Goal: Task Accomplishment & Management: Manage account settings

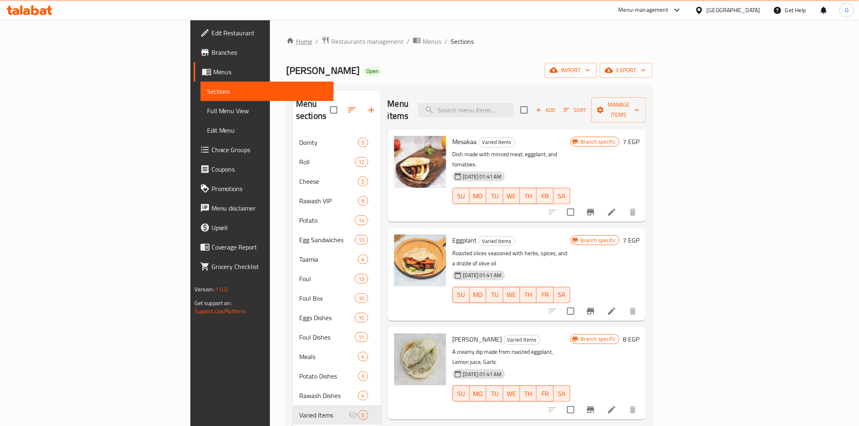
click at [286, 45] on link "Home" at bounding box center [299, 42] width 26 height 10
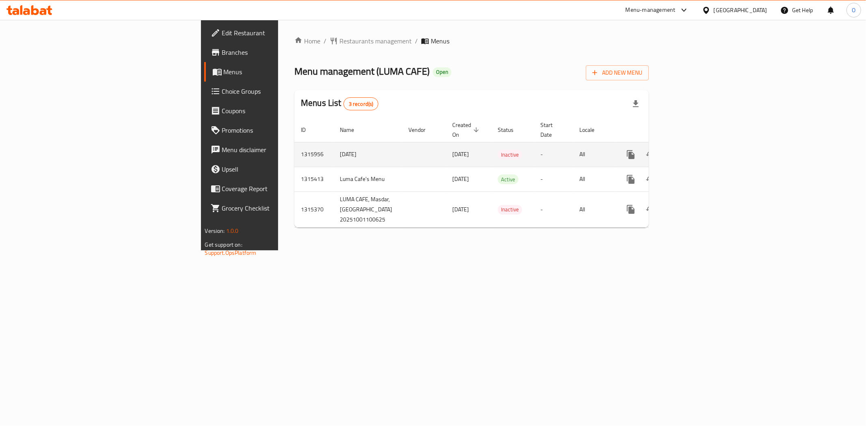
drag, startPoint x: 309, startPoint y: 144, endPoint x: 350, endPoint y: 145, distance: 40.6
click at [446, 145] on td "[DATE]" at bounding box center [468, 154] width 45 height 25
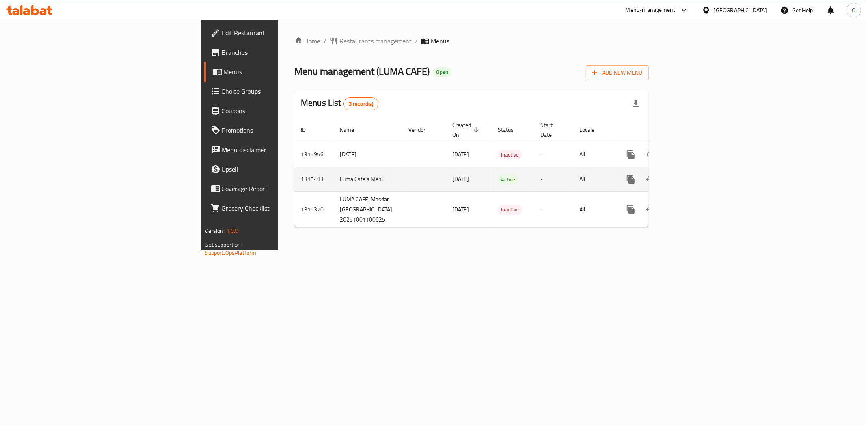
drag, startPoint x: 310, startPoint y: 169, endPoint x: 344, endPoint y: 170, distance: 34.1
click at [446, 170] on td "[DATE]" at bounding box center [468, 179] width 45 height 25
click at [693, 176] on icon "enhanced table" at bounding box center [688, 179] width 7 height 7
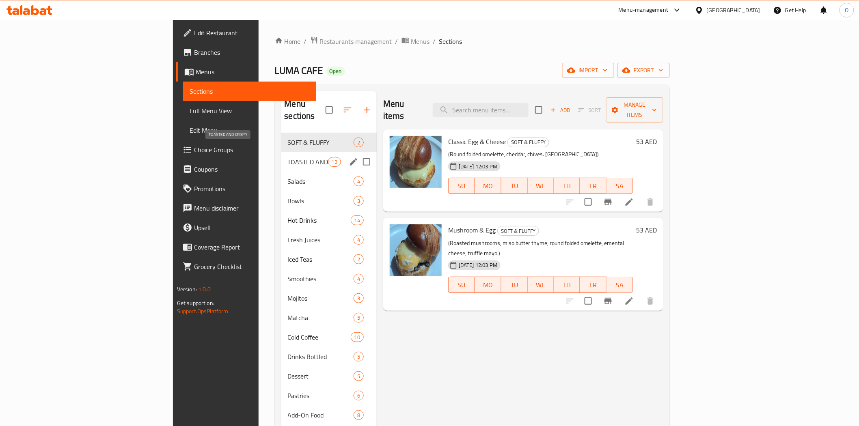
click at [288, 157] on span "TOASTED AND CRISPY" at bounding box center [308, 162] width 40 height 10
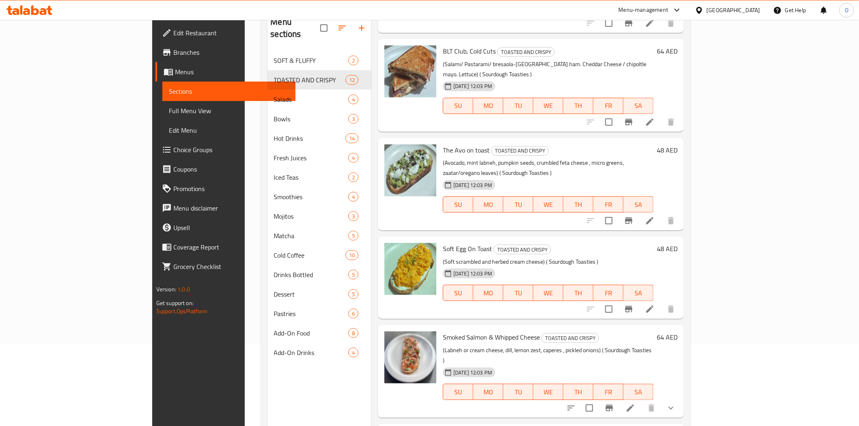
scroll to position [114, 0]
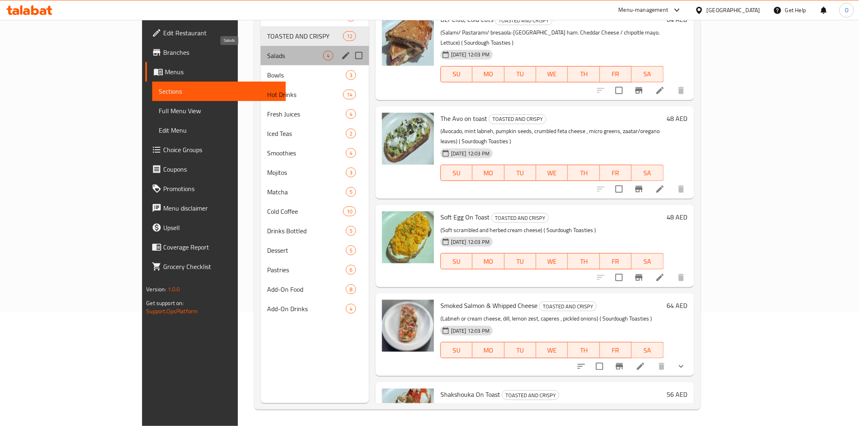
click at [267, 51] on span "Salads" at bounding box center [295, 56] width 56 height 10
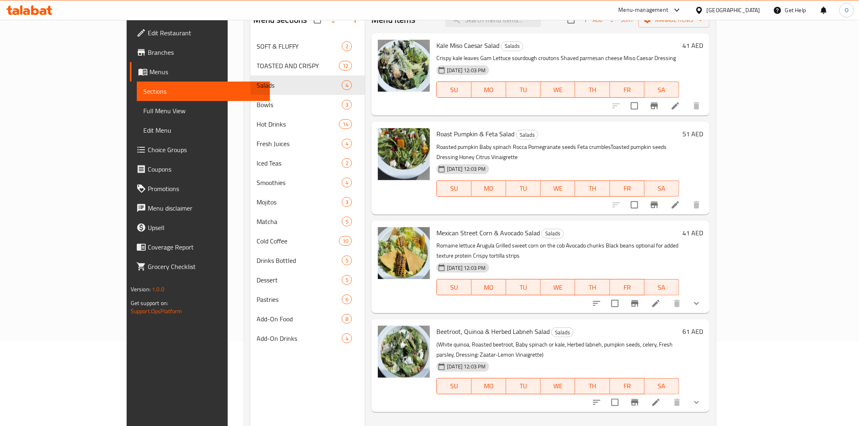
scroll to position [68, 0]
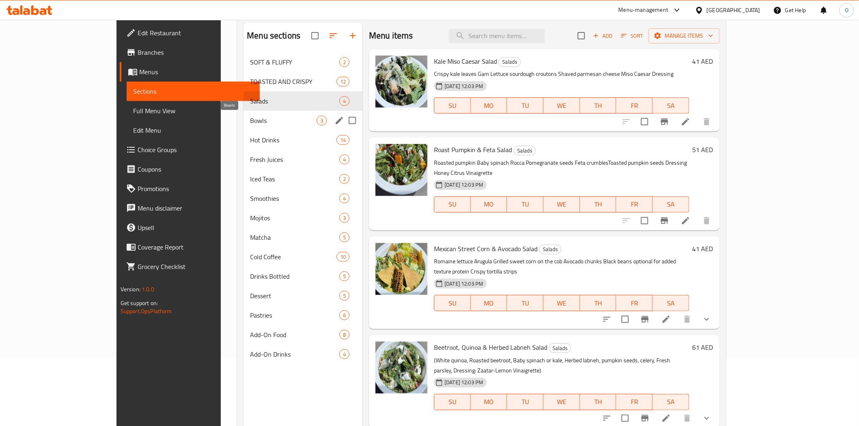
click at [254, 119] on span "Bowls" at bounding box center [283, 121] width 67 height 10
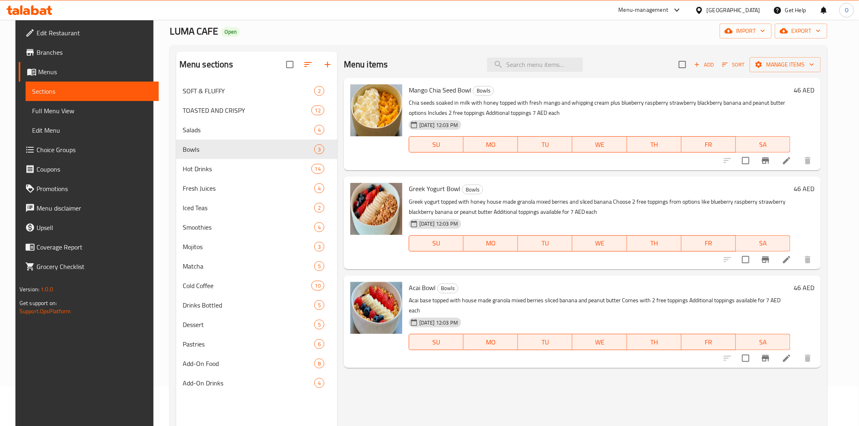
scroll to position [23, 0]
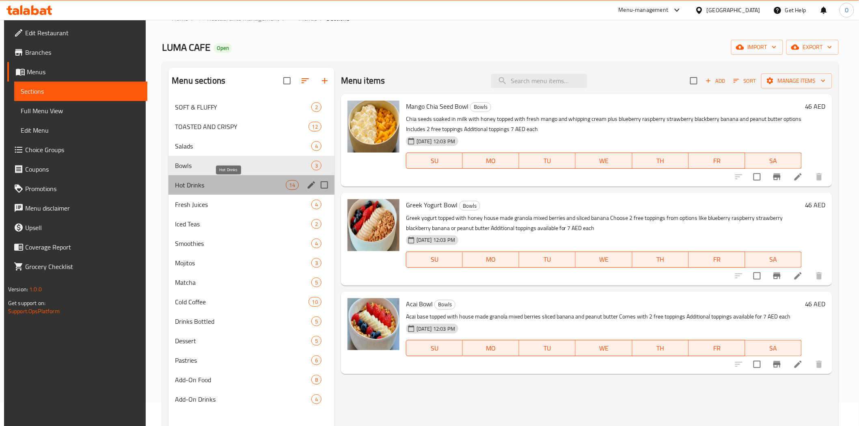
click at [253, 183] on span "Hot Drinks" at bounding box center [230, 185] width 110 height 10
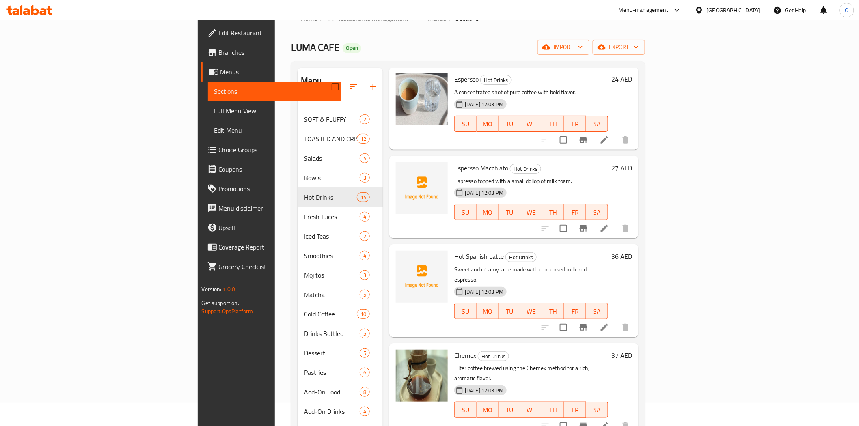
scroll to position [834, 0]
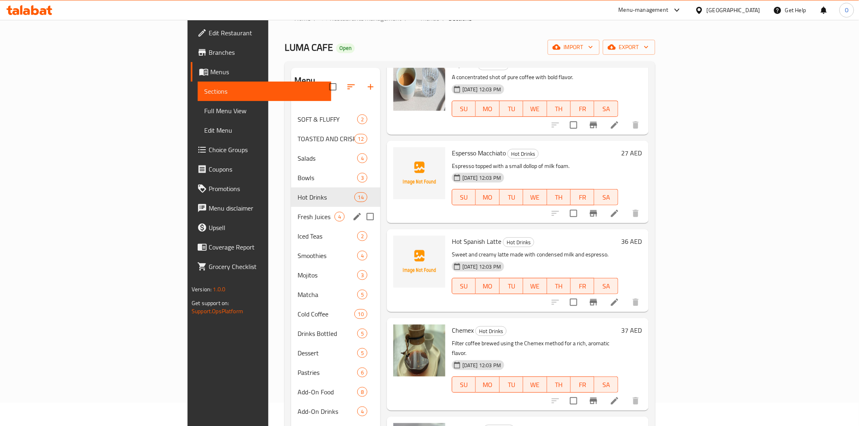
click at [291, 211] on div "Fresh Juices 4" at bounding box center [335, 216] width 89 height 19
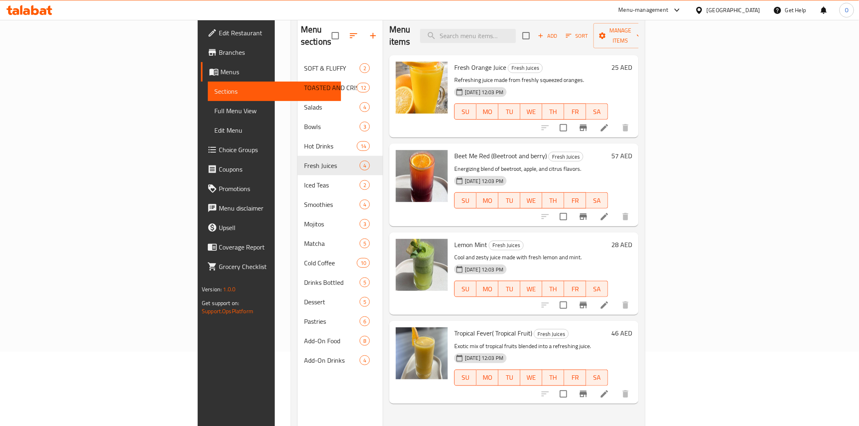
scroll to position [114, 0]
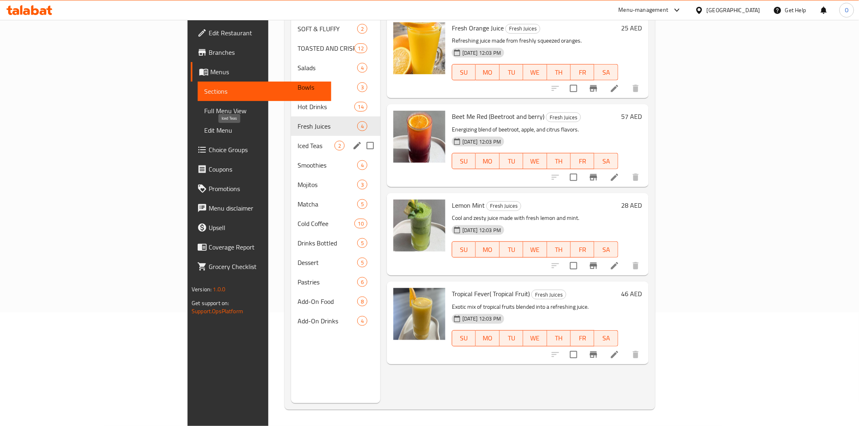
click at [297, 141] on span "Iced Teas" at bounding box center [315, 146] width 37 height 10
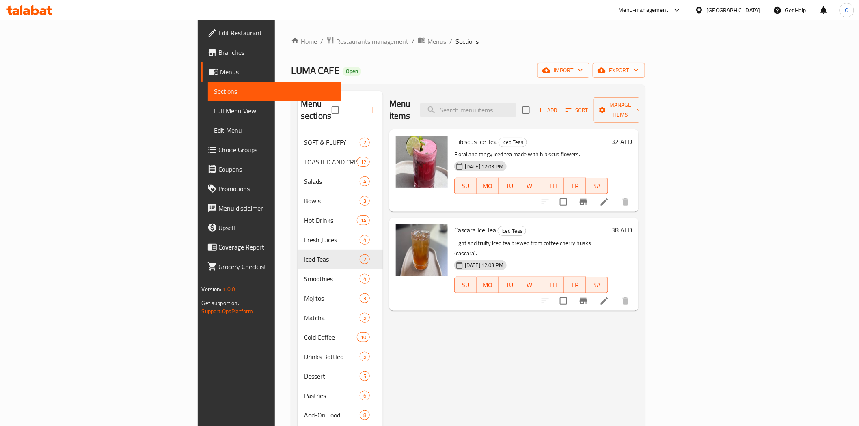
scroll to position [90, 0]
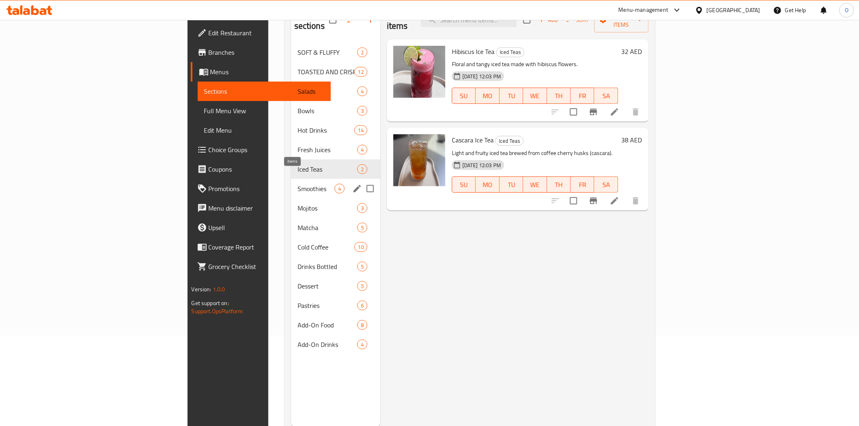
click at [334, 184] on div "4" at bounding box center [339, 189] width 10 height 10
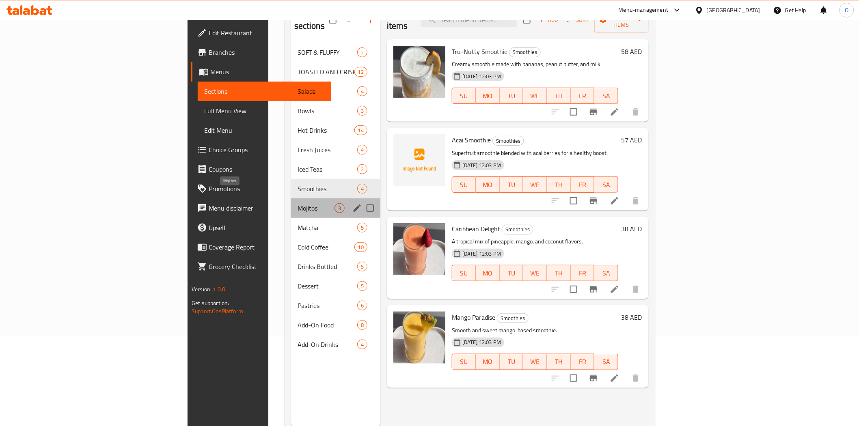
click at [297, 203] on span "Mojitos" at bounding box center [315, 208] width 37 height 10
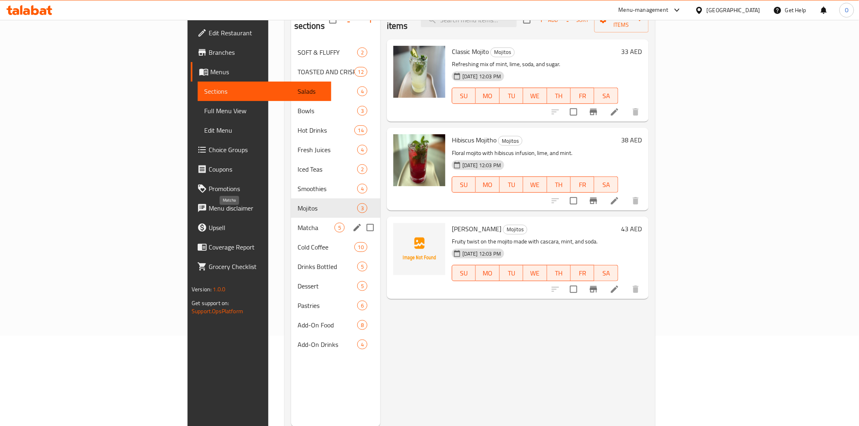
click at [297, 223] on span "Matcha" at bounding box center [315, 228] width 37 height 10
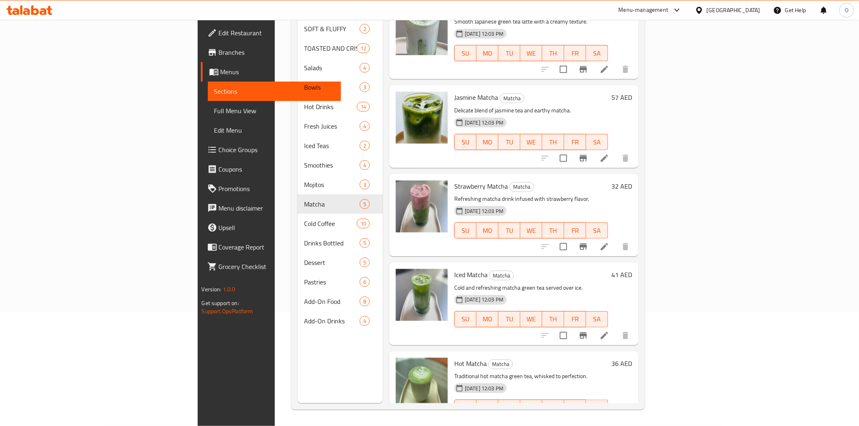
scroll to position [37, 0]
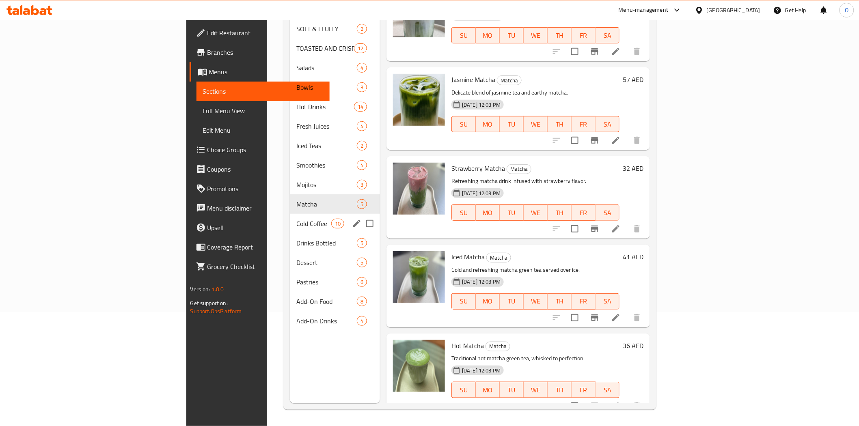
click at [296, 219] on span "Cold Coffee" at bounding box center [313, 224] width 34 height 10
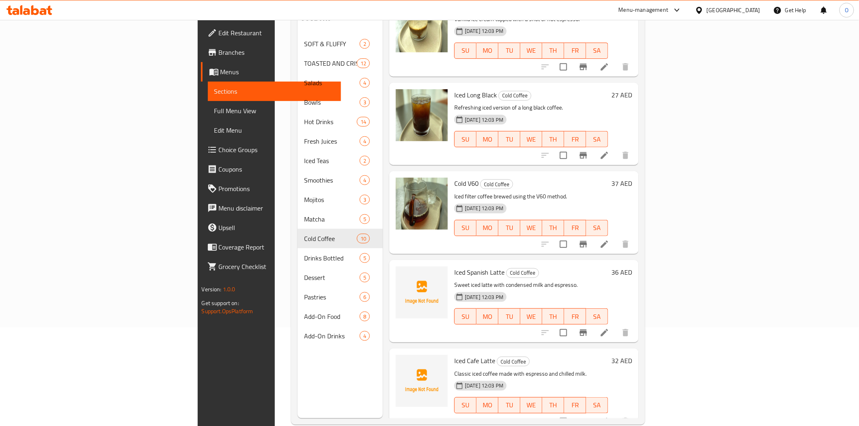
scroll to position [114, 0]
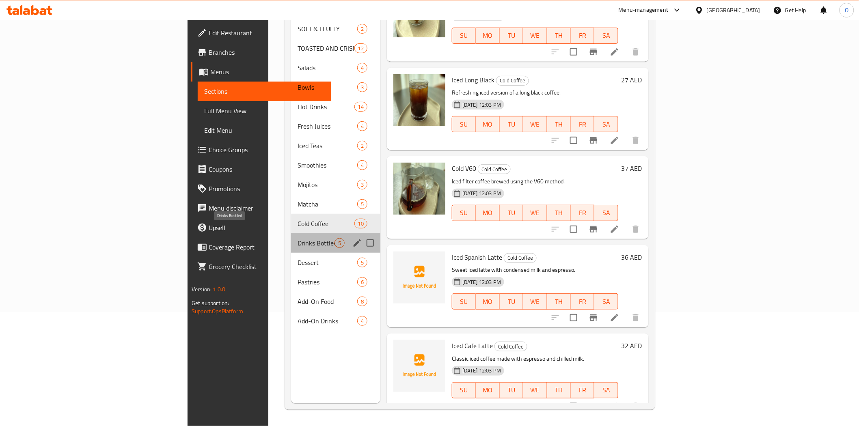
click at [297, 238] on span "Drinks Bottled" at bounding box center [315, 243] width 37 height 10
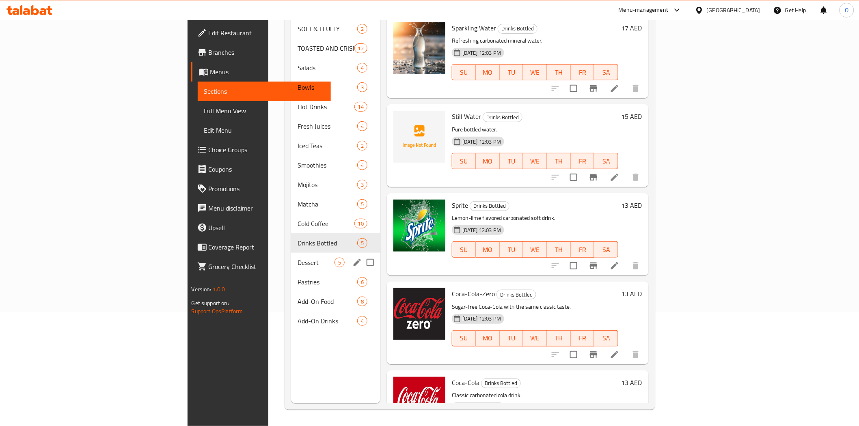
click at [291, 253] on div "Dessert 5" at bounding box center [335, 262] width 89 height 19
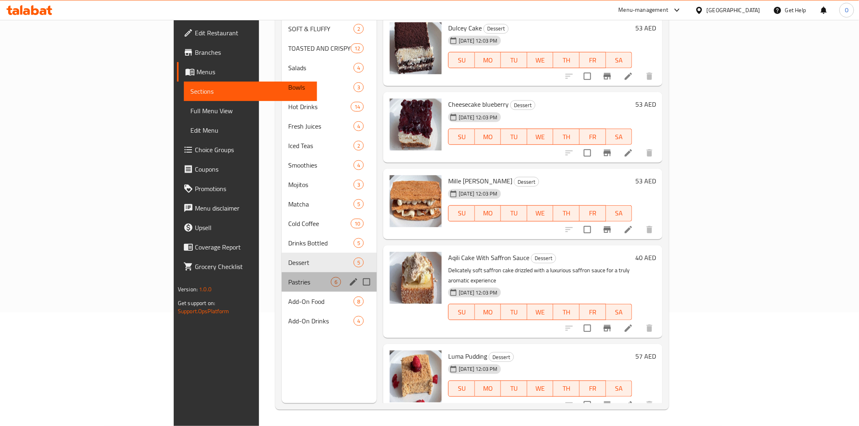
click at [282, 272] on div "Pastries 6" at bounding box center [329, 281] width 95 height 19
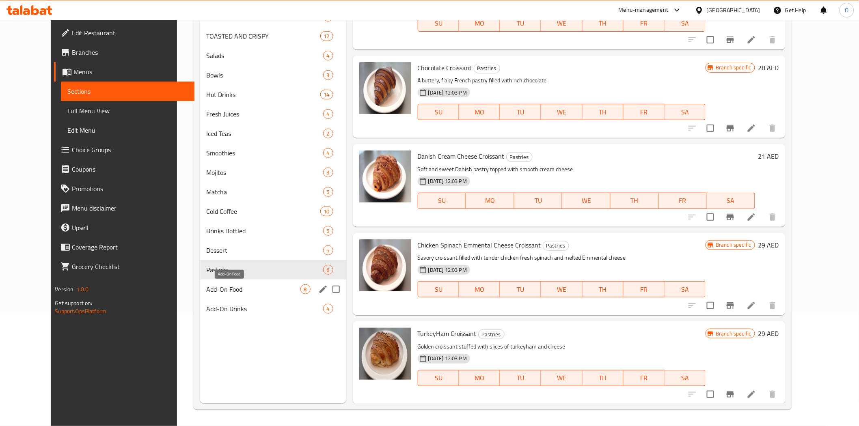
click at [228, 289] on span "Add-On Food" at bounding box center [253, 289] width 94 height 10
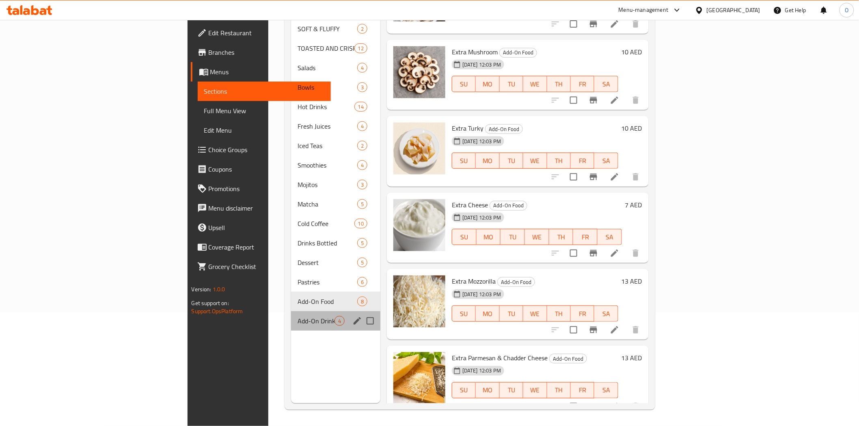
click at [291, 316] on div "Add-On Drinks 4" at bounding box center [335, 320] width 89 height 19
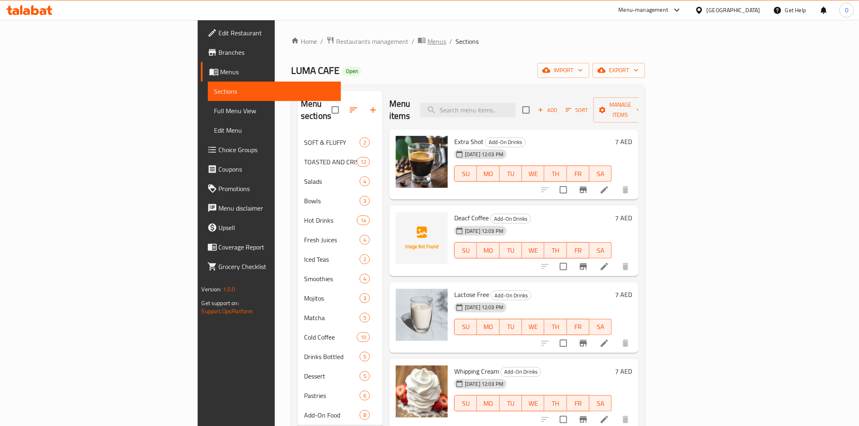
click at [427, 41] on span "Menus" at bounding box center [436, 42] width 19 height 10
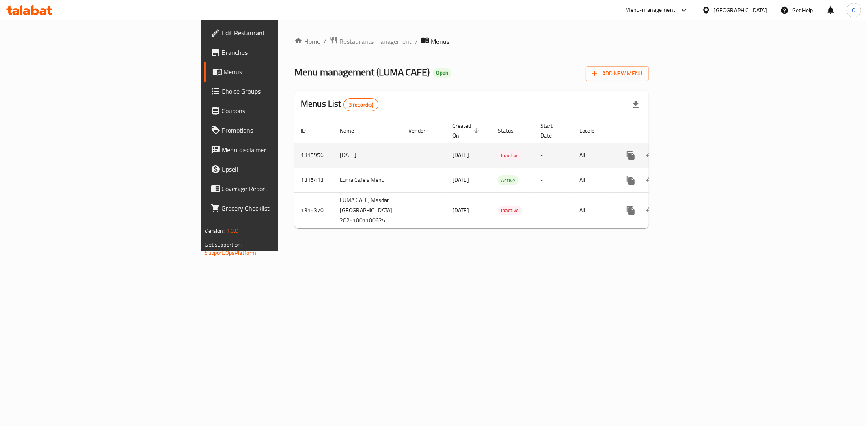
drag, startPoint x: 309, startPoint y: 146, endPoint x: 344, endPoint y: 147, distance: 34.5
click at [446, 147] on td "[DATE]" at bounding box center [468, 155] width 45 height 25
click at [452, 150] on span "[DATE]" at bounding box center [460, 155] width 17 height 11
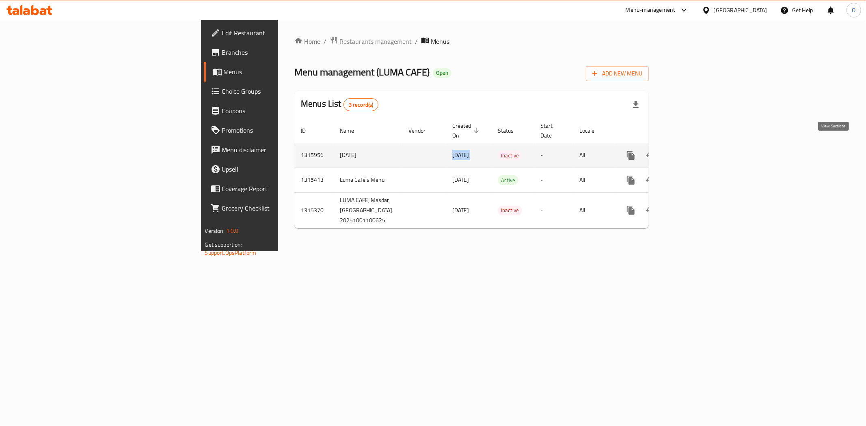
click at [699, 147] on link "enhanced table" at bounding box center [688, 155] width 19 height 19
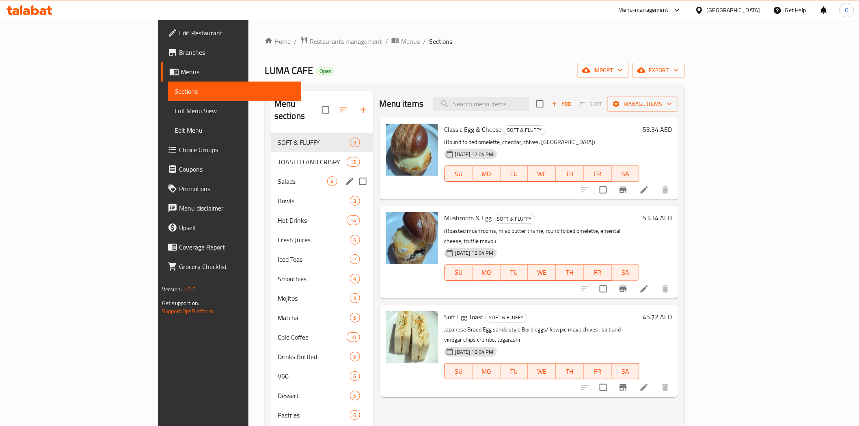
scroll to position [90, 0]
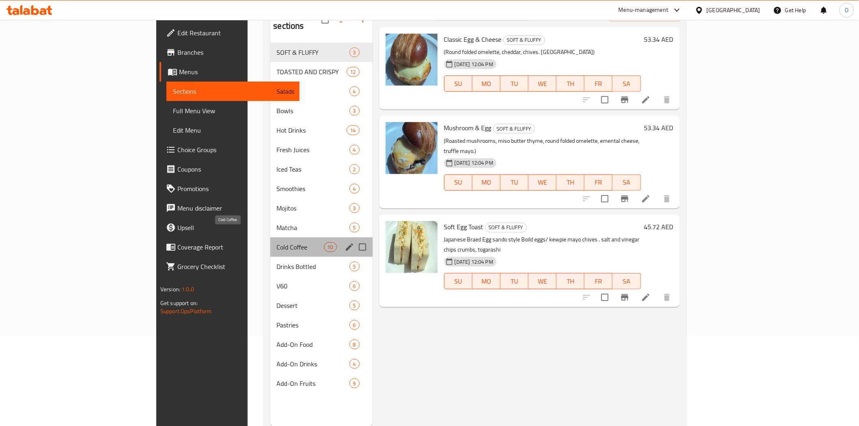
click at [277, 242] on span "Cold Coffee" at bounding box center [300, 247] width 47 height 10
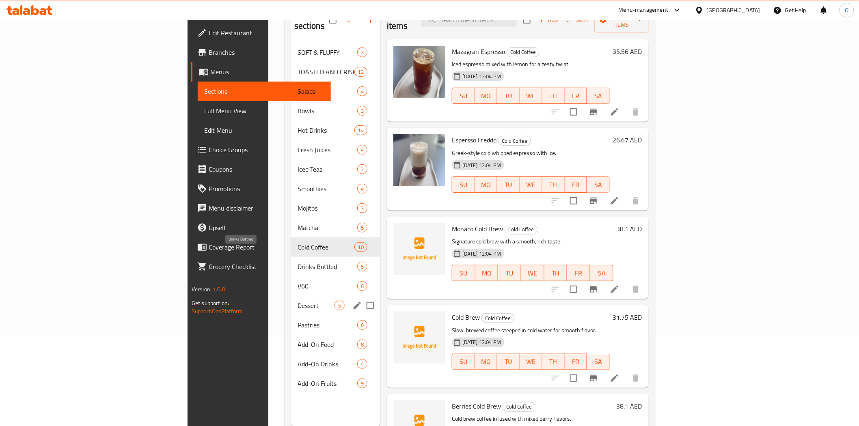
click at [297, 301] on span "Dessert" at bounding box center [315, 306] width 37 height 10
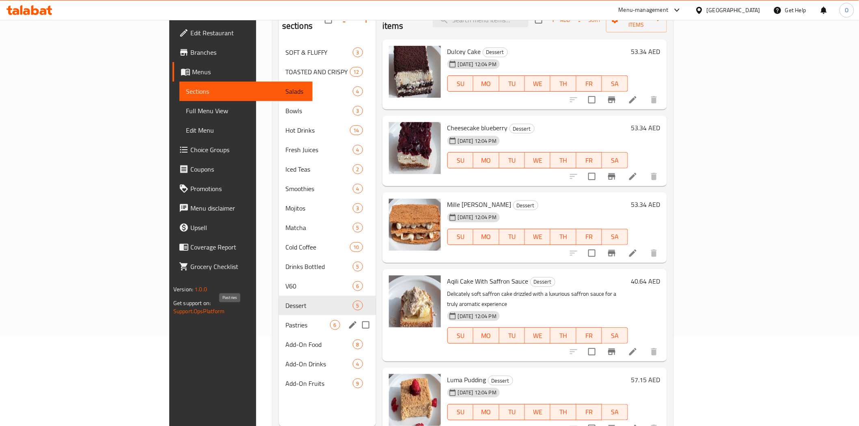
click at [279, 339] on div "Add-On Food 8" at bounding box center [327, 344] width 97 height 19
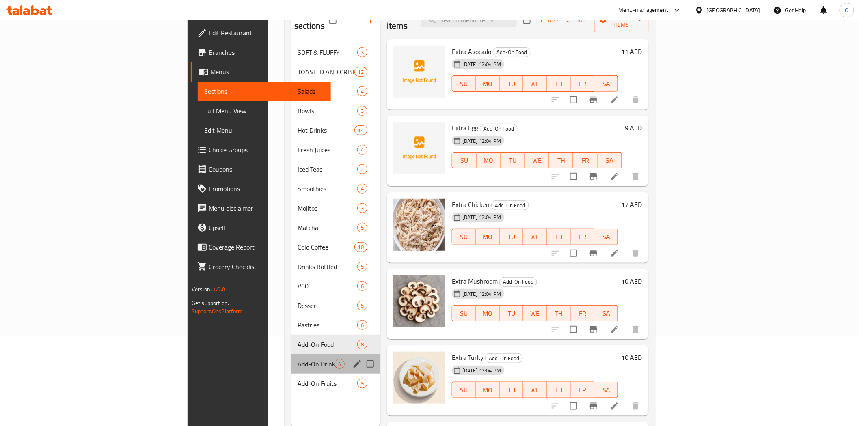
click at [291, 358] on div "Add-On Drinks 4" at bounding box center [335, 363] width 89 height 19
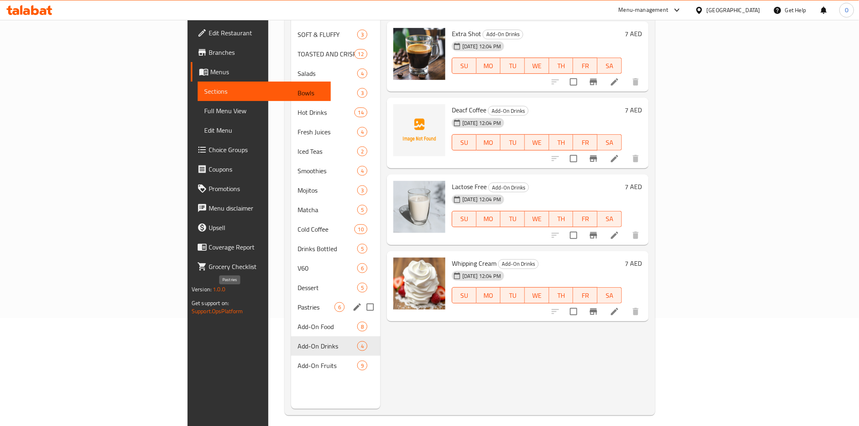
scroll to position [114, 0]
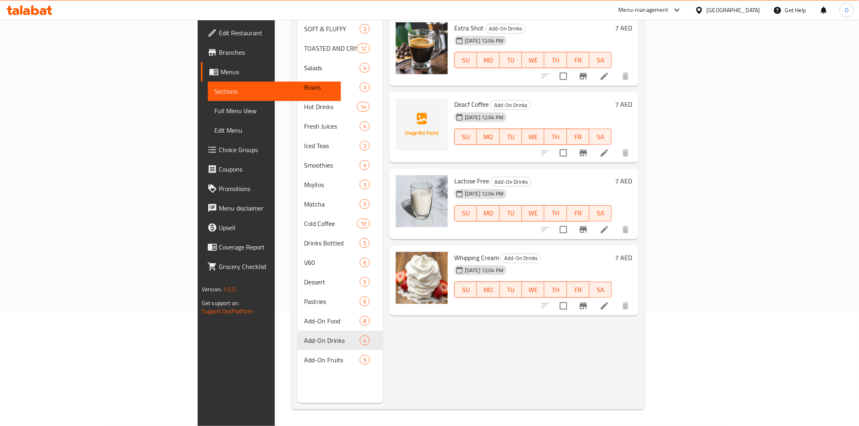
click at [297, 354] on div "Add-On Fruits 9" at bounding box center [339, 359] width 85 height 19
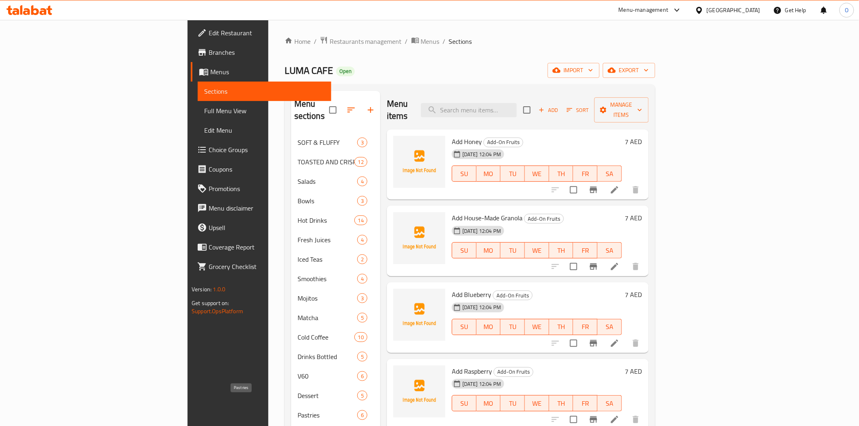
scroll to position [114, 0]
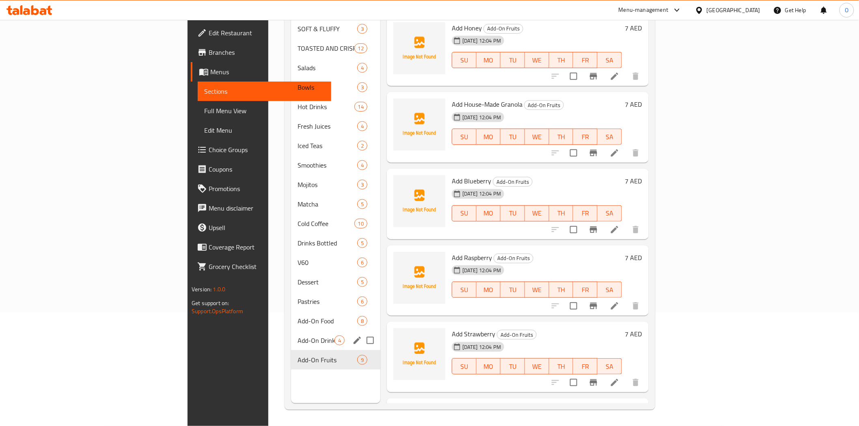
click at [291, 334] on div "Add-On Drinks 4" at bounding box center [335, 340] width 89 height 19
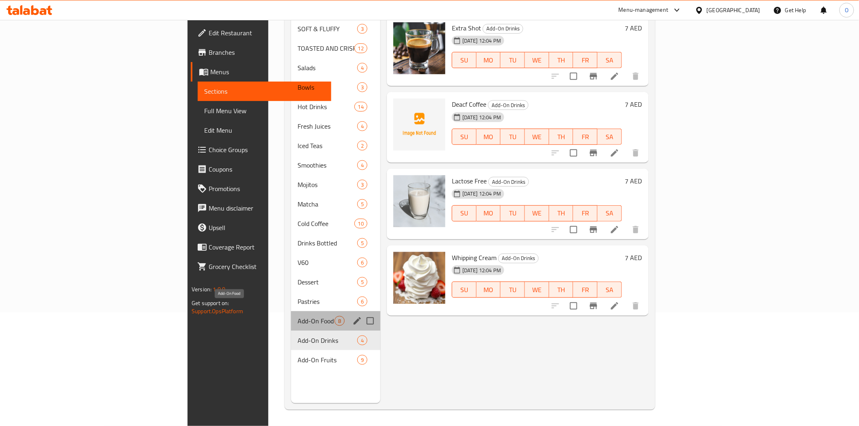
click at [297, 316] on span "Add-On Food" at bounding box center [315, 321] width 37 height 10
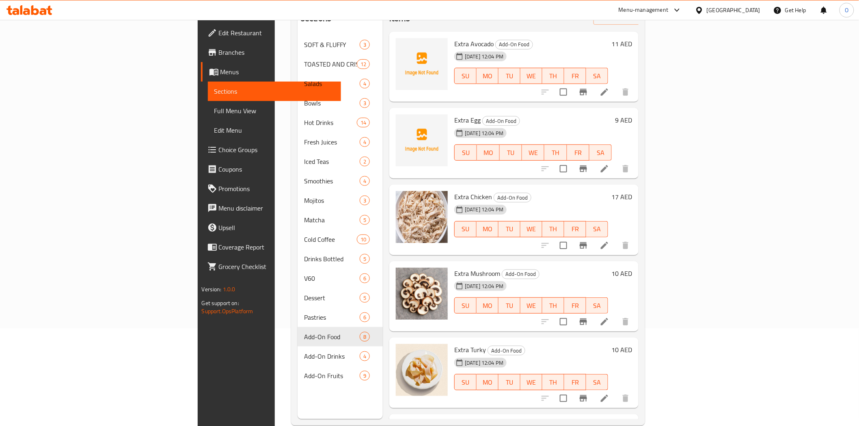
scroll to position [114, 0]
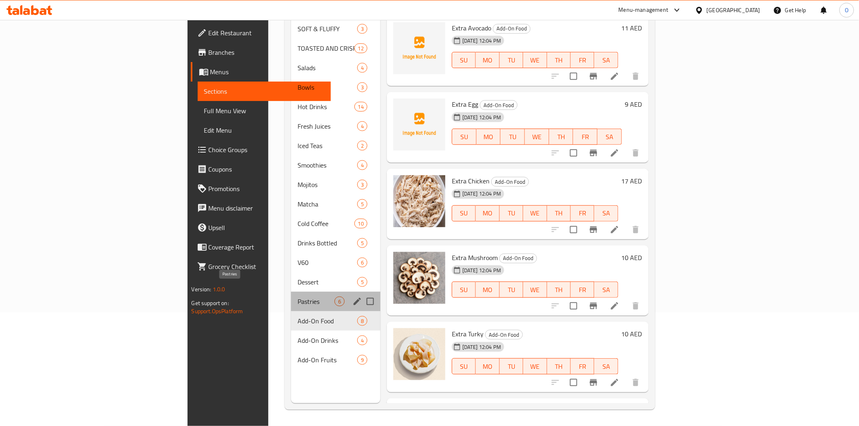
click at [297, 297] on span "Pastries" at bounding box center [315, 302] width 37 height 10
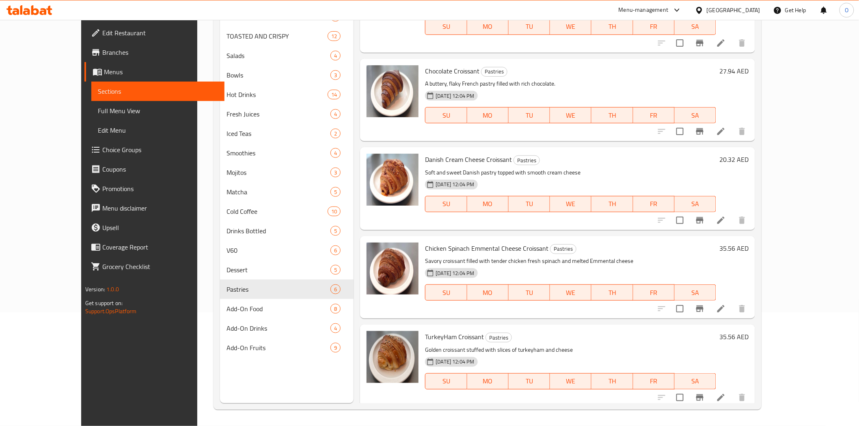
scroll to position [136, 0]
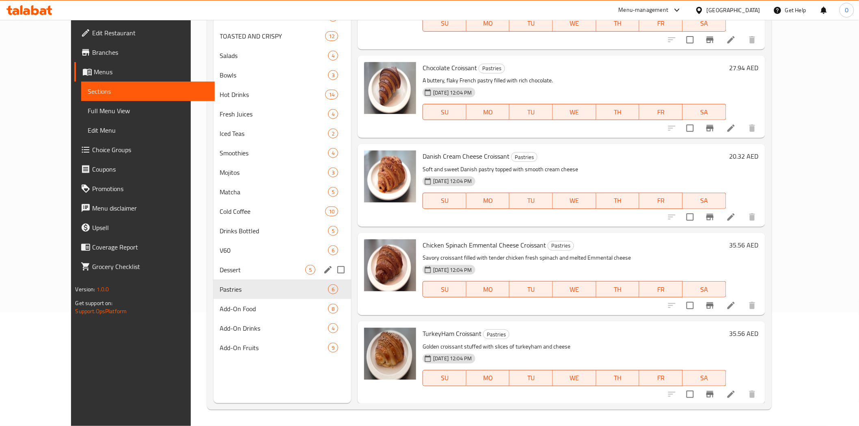
click at [287, 276] on div "Dessert 5" at bounding box center [282, 269] width 138 height 19
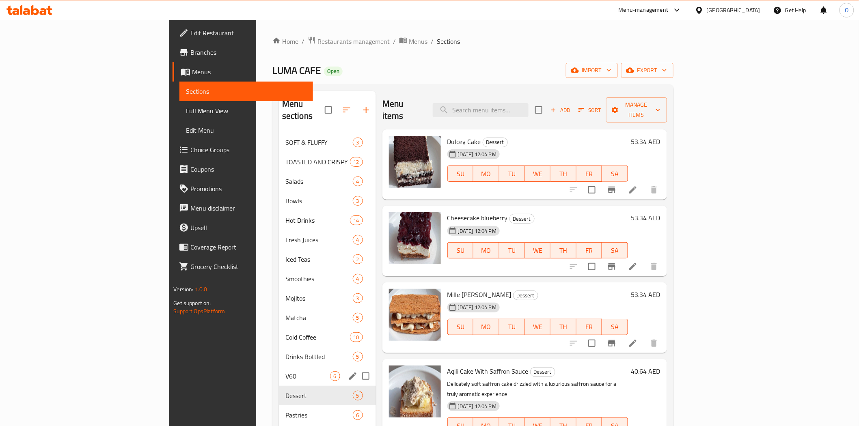
click at [279, 369] on div "V60 6" at bounding box center [327, 375] width 97 height 19
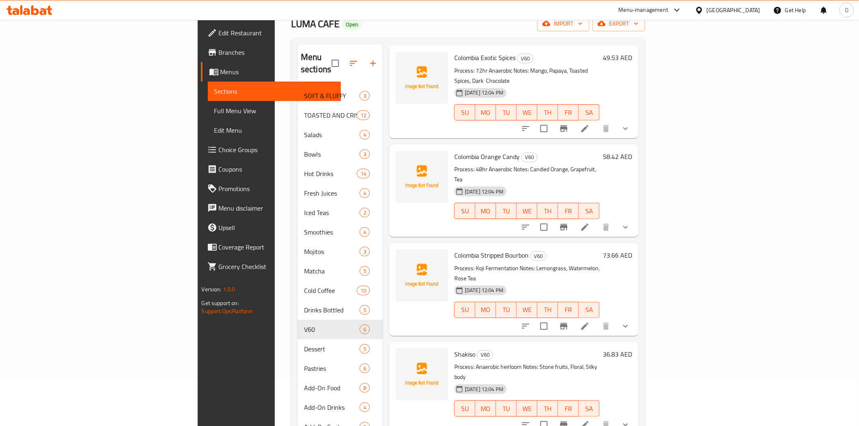
scroll to position [114, 0]
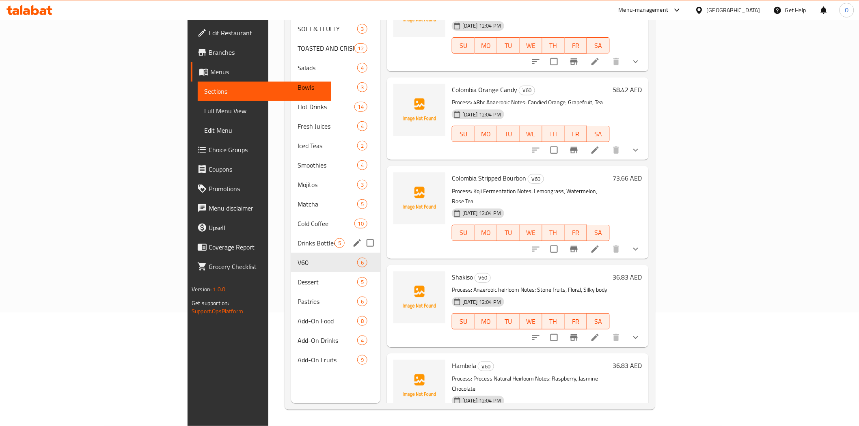
click at [291, 237] on div "Drinks Bottled 5" at bounding box center [335, 242] width 89 height 19
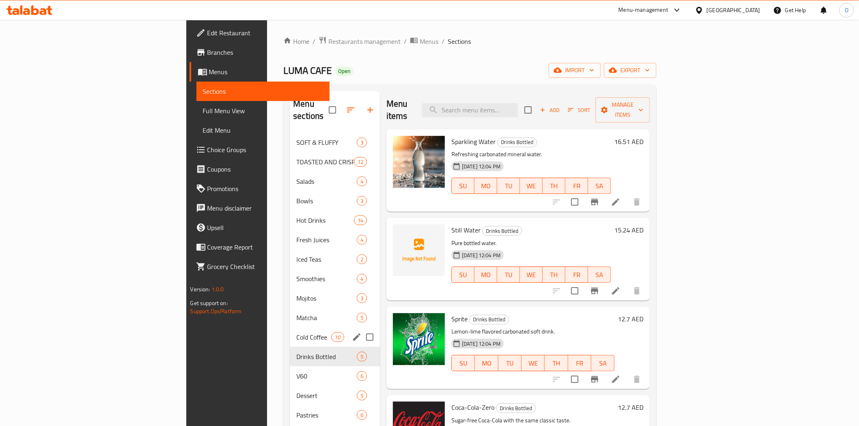
click at [290, 328] on div "Cold Coffee 10" at bounding box center [335, 337] width 90 height 19
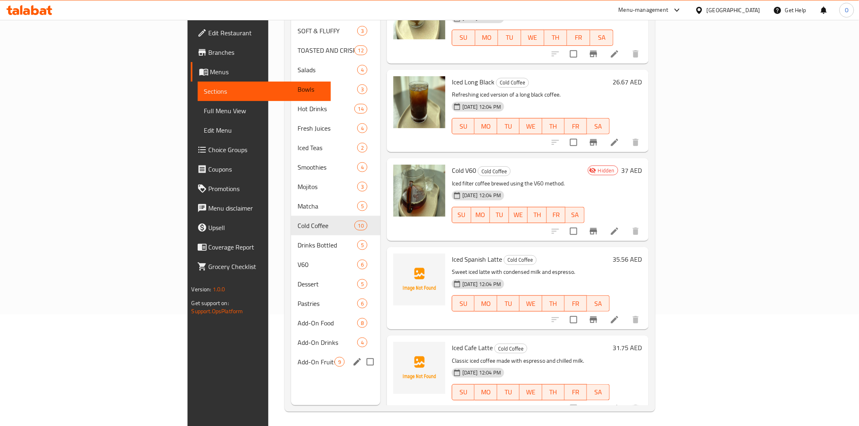
scroll to position [114, 0]
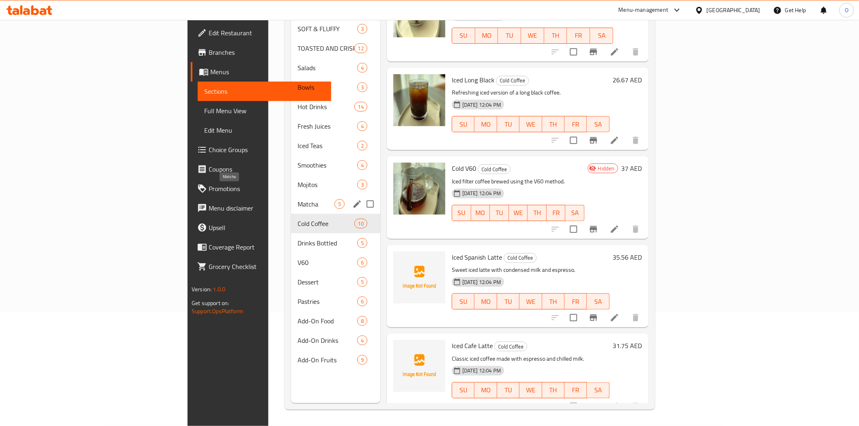
click at [297, 199] on span "Matcha" at bounding box center [315, 204] width 37 height 10
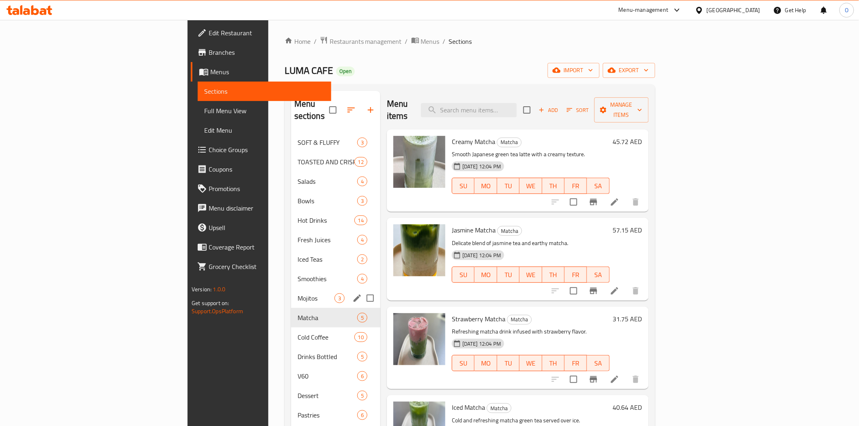
click at [291, 293] on div "Mojitos 3" at bounding box center [335, 298] width 89 height 19
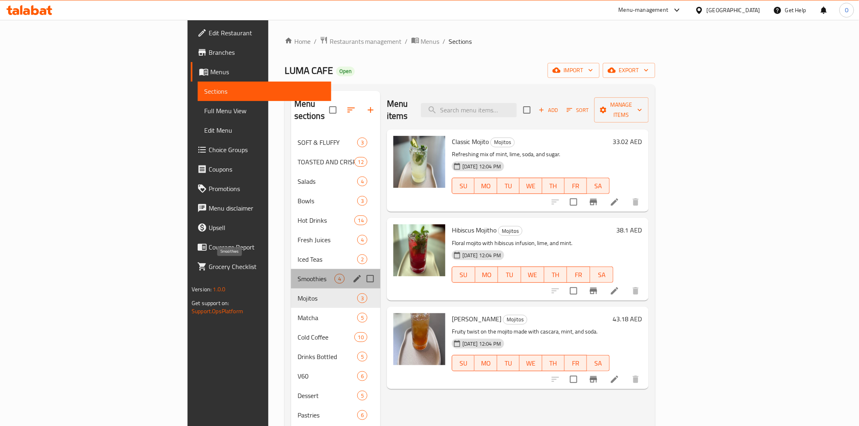
click at [297, 274] on span "Smoothies" at bounding box center [315, 279] width 37 height 10
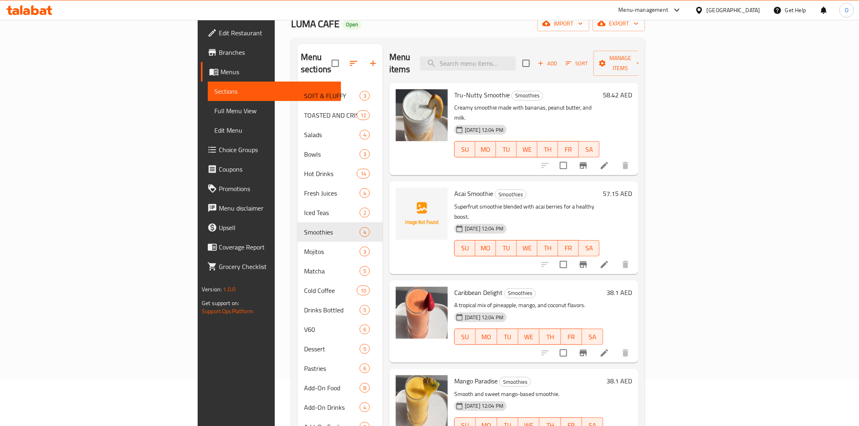
scroll to position [114, 0]
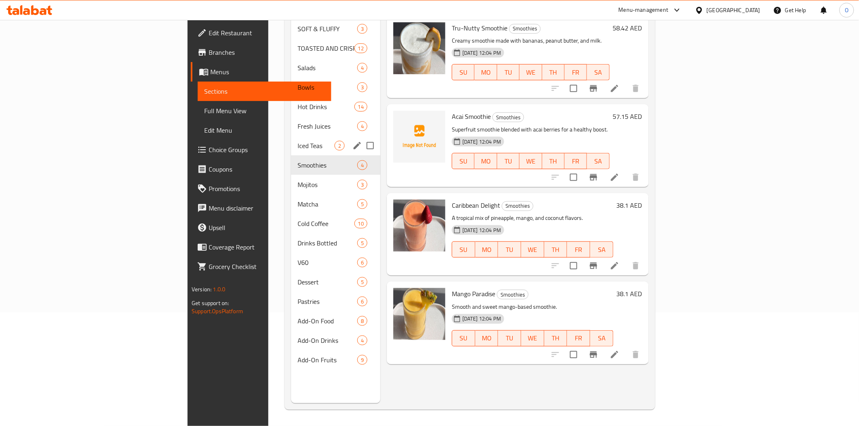
click at [297, 141] on span "Iced Teas" at bounding box center [315, 146] width 37 height 10
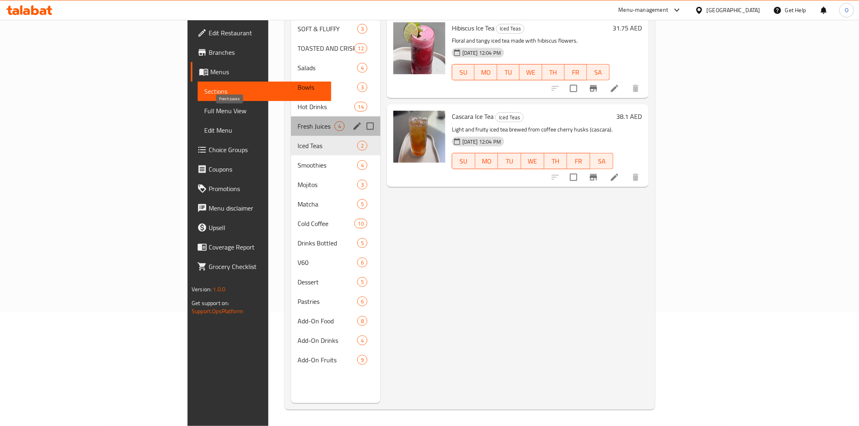
click at [297, 121] on span "Fresh Juices" at bounding box center [315, 126] width 37 height 10
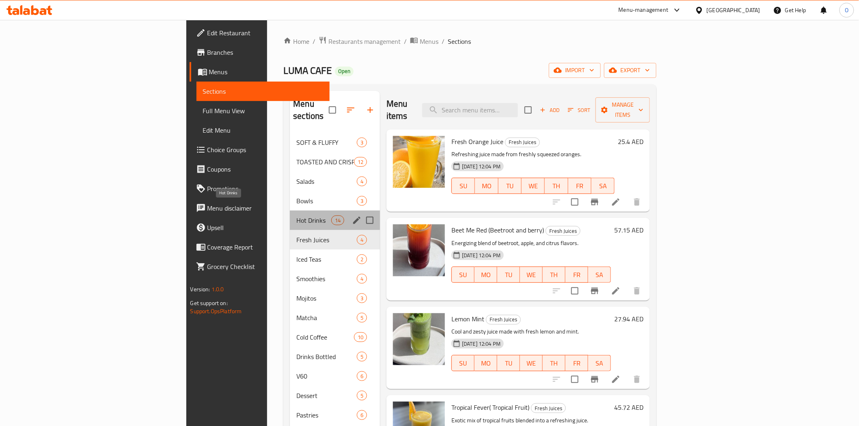
click at [296, 216] on span "Hot Drinks" at bounding box center [313, 221] width 34 height 10
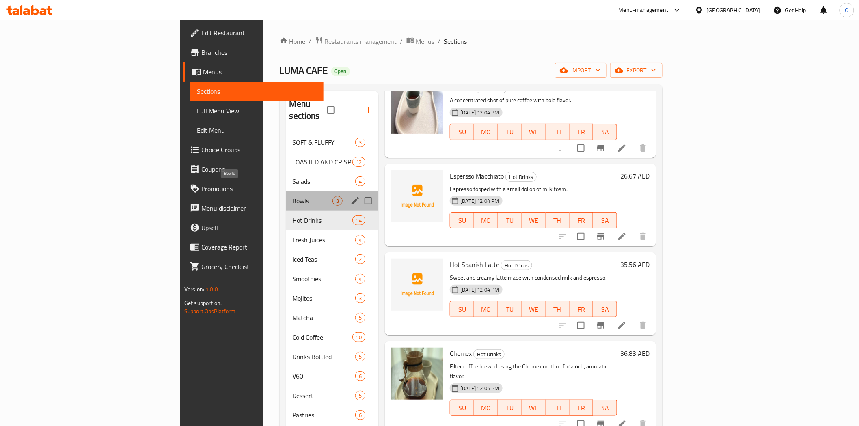
click at [293, 196] on span "Bowls" at bounding box center [313, 201] width 40 height 10
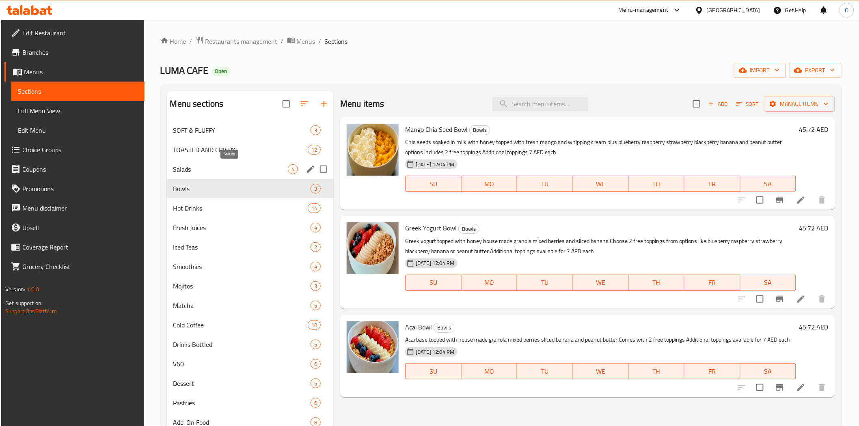
click at [199, 164] on span "Salads" at bounding box center [230, 169] width 114 height 10
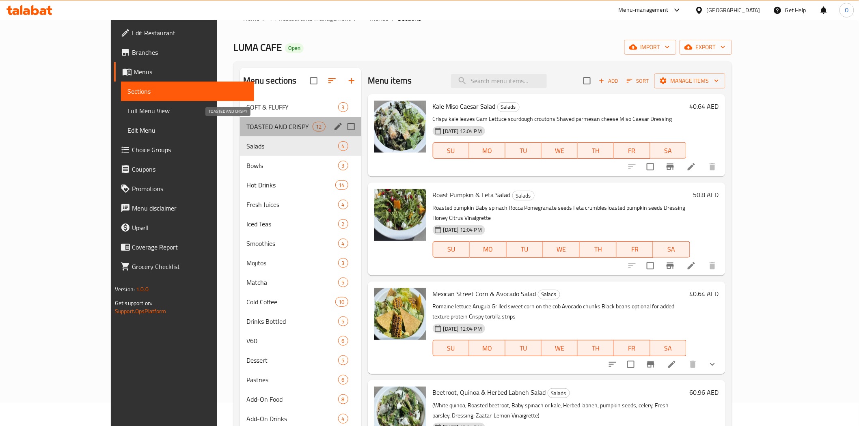
click at [246, 127] on span "TOASTED AND CRISPY" at bounding box center [279, 127] width 66 height 10
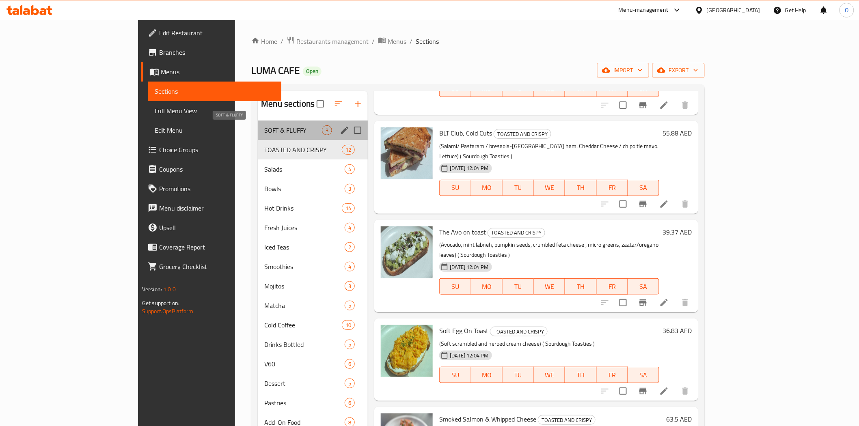
click at [264, 125] on span "SOFT & FLUFFY" at bounding box center [293, 130] width 58 height 10
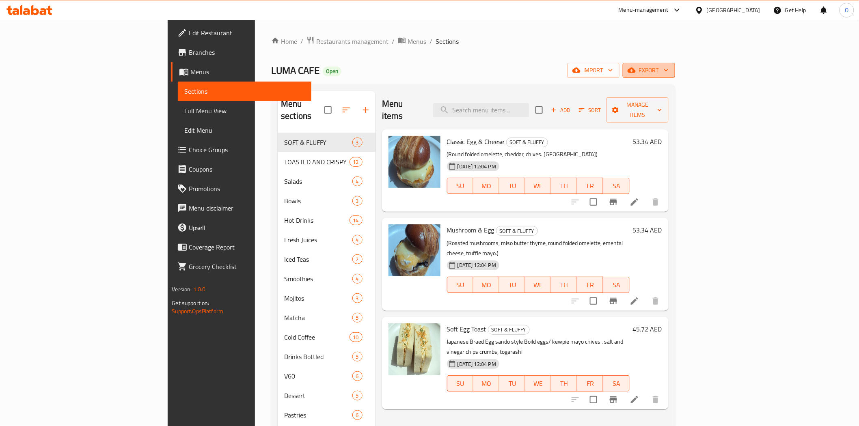
click at [670, 71] on icon "button" at bounding box center [666, 70] width 8 height 8
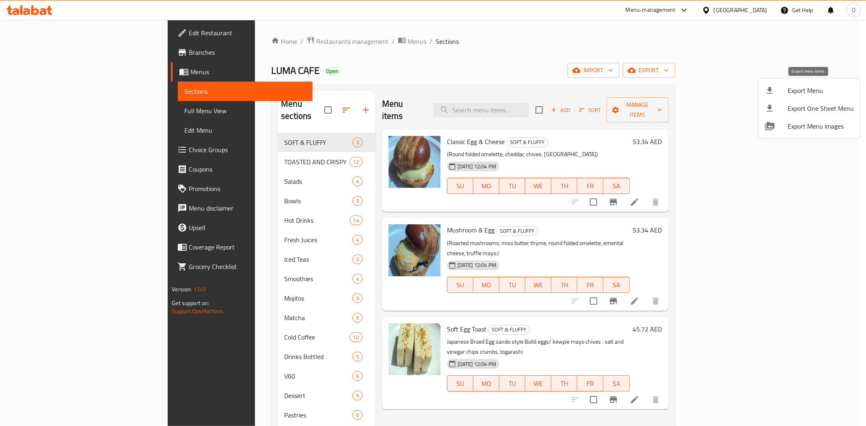
click at [795, 88] on span "Export Menu" at bounding box center [820, 91] width 66 height 10
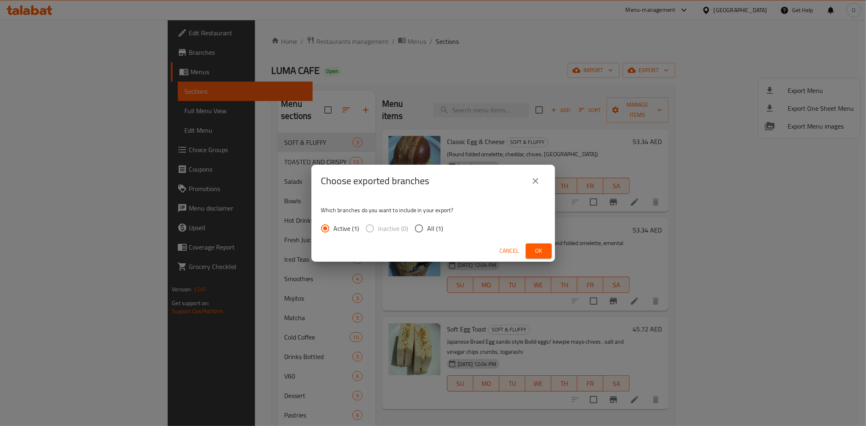
click at [542, 244] on button "Ok" at bounding box center [539, 251] width 26 height 15
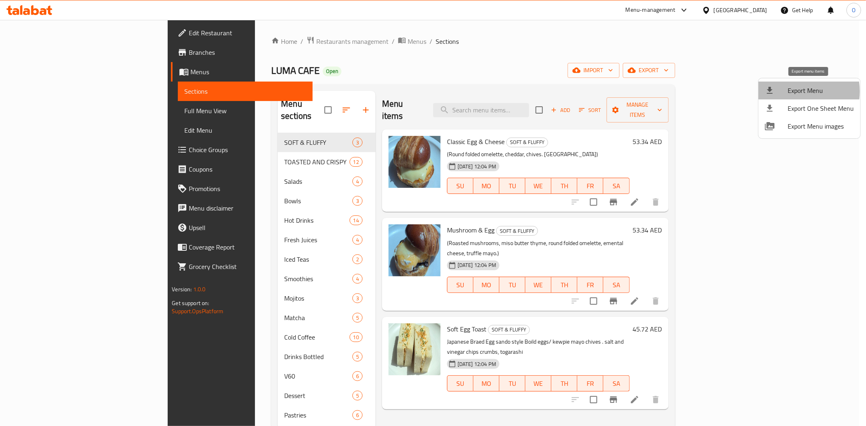
click at [794, 91] on span "Export Menu" at bounding box center [820, 91] width 66 height 10
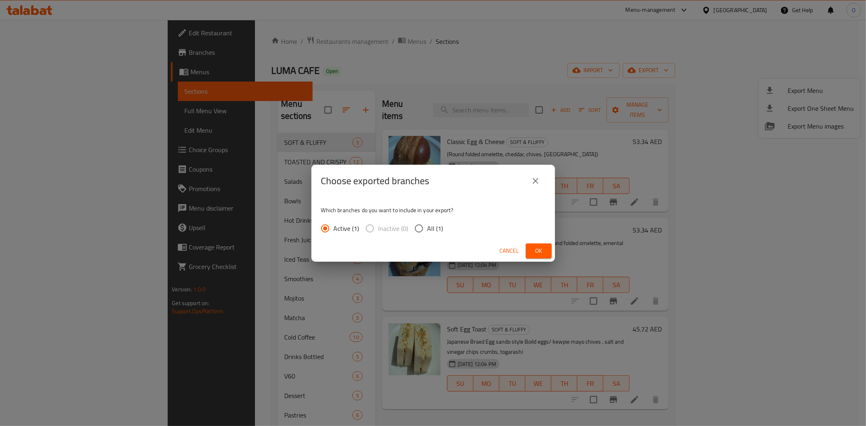
click at [536, 246] on span "Ok" at bounding box center [538, 251] width 13 height 10
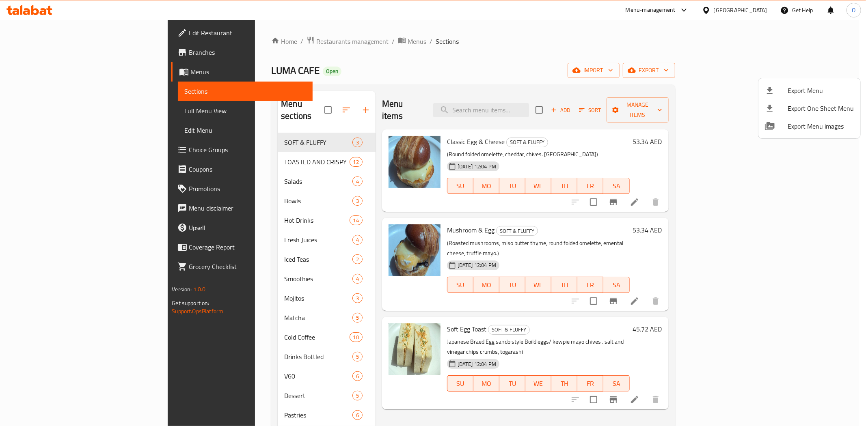
click at [734, 3] on div at bounding box center [433, 213] width 866 height 426
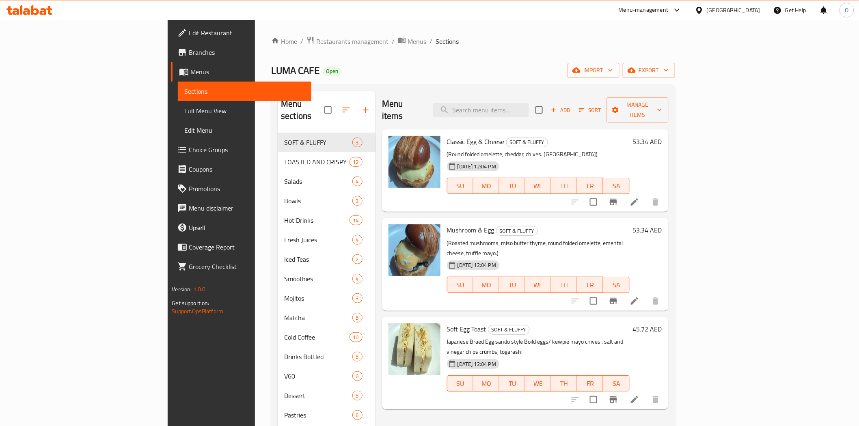
click at [730, 9] on div "[GEOGRAPHIC_DATA]" at bounding box center [734, 10] width 54 height 9
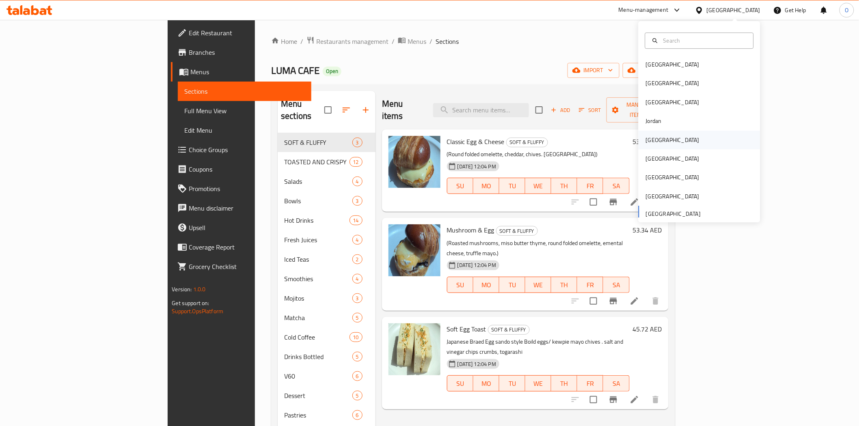
click at [656, 135] on div "[GEOGRAPHIC_DATA]" at bounding box center [672, 140] width 67 height 19
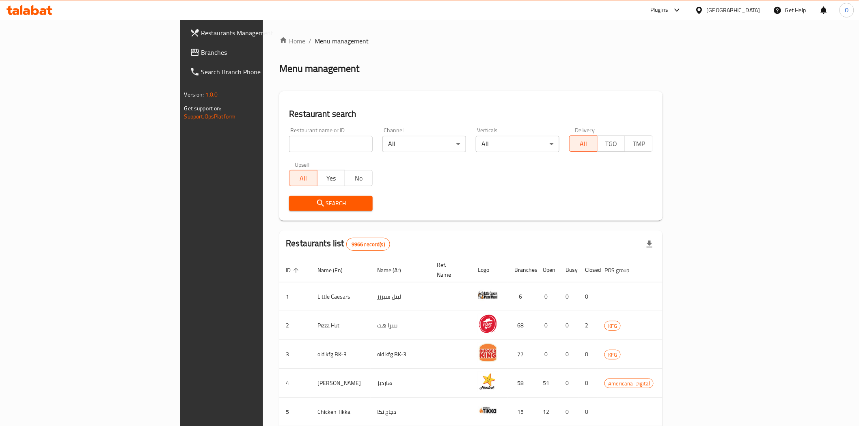
click at [289, 143] on input "search" at bounding box center [331, 144] width 84 height 16
paste input "28117"
type input "28117"
click at [295, 203] on span "Search" at bounding box center [330, 203] width 71 height 10
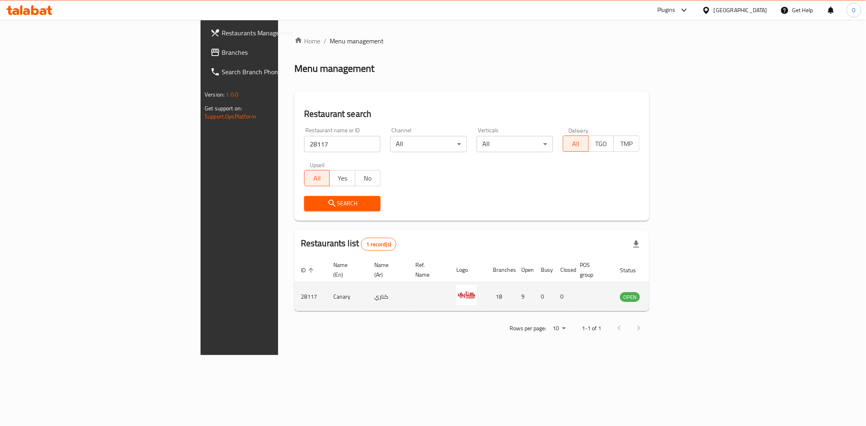
click at [684, 285] on td "enhanced table" at bounding box center [670, 296] width 28 height 29
click at [672, 294] on icon "enhanced table" at bounding box center [667, 297] width 9 height 7
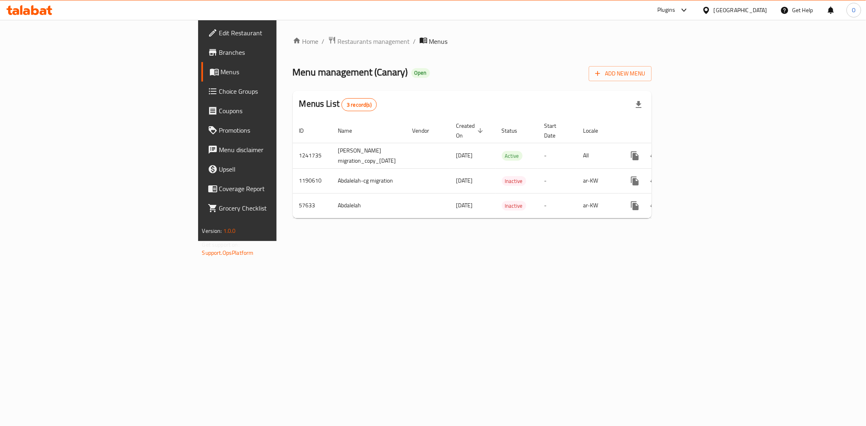
click at [219, 54] on span "Branches" at bounding box center [277, 52] width 117 height 10
